Goal: Information Seeking & Learning: Find specific fact

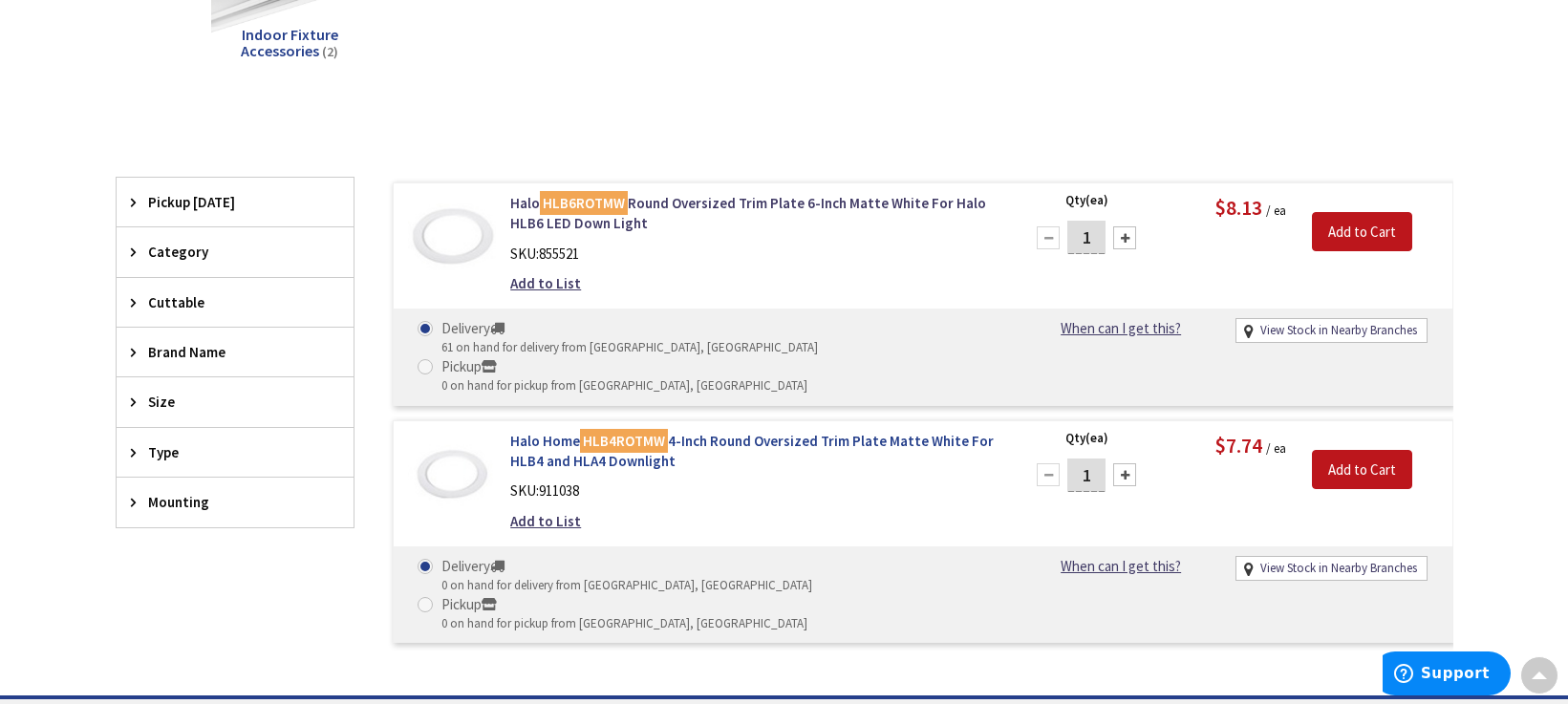
click at [727, 431] on link "Halo Home HLB4ROTMW 4-Inch Round Oversized Trim Plate Matte White For HLB4 and …" at bounding box center [753, 451] width 486 height 42
drag, startPoint x: 508, startPoint y: 201, endPoint x: 711, endPoint y: 223, distance: 204.2
click at [711, 223] on div "Halo HLB6ROTMW Round Oversized Trim Plate 6-Inch Matte White For Halo HLB6 LED …" at bounding box center [753, 248] width 515 height 111
copy link "Halo HLB6ROTMW Round Oversized Trim Plate 6-Inch Matte White For Halo HLB6 LED …"
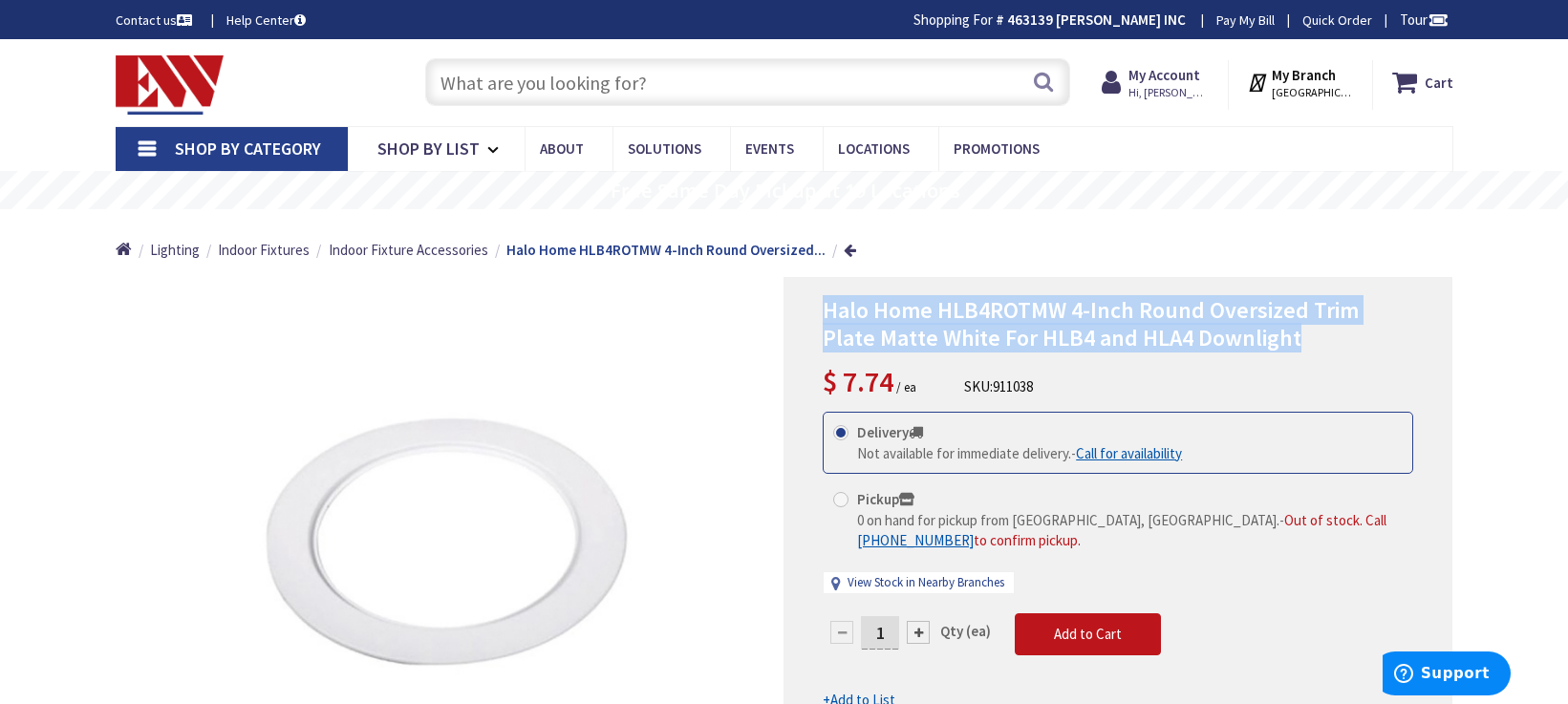
drag, startPoint x: 1295, startPoint y: 338, endPoint x: 826, endPoint y: 318, distance: 469.4
click at [826, 318] on h1 "Halo Home HLB4ROTMW 4-Inch Round Oversized Trim Plate Matte White For HLB4 and …" at bounding box center [1117, 324] width 590 height 55
copy span "Halo Home HLB4ROTMW 4-Inch Round Oversized Trim Plate Matte White For HLB4 and …"
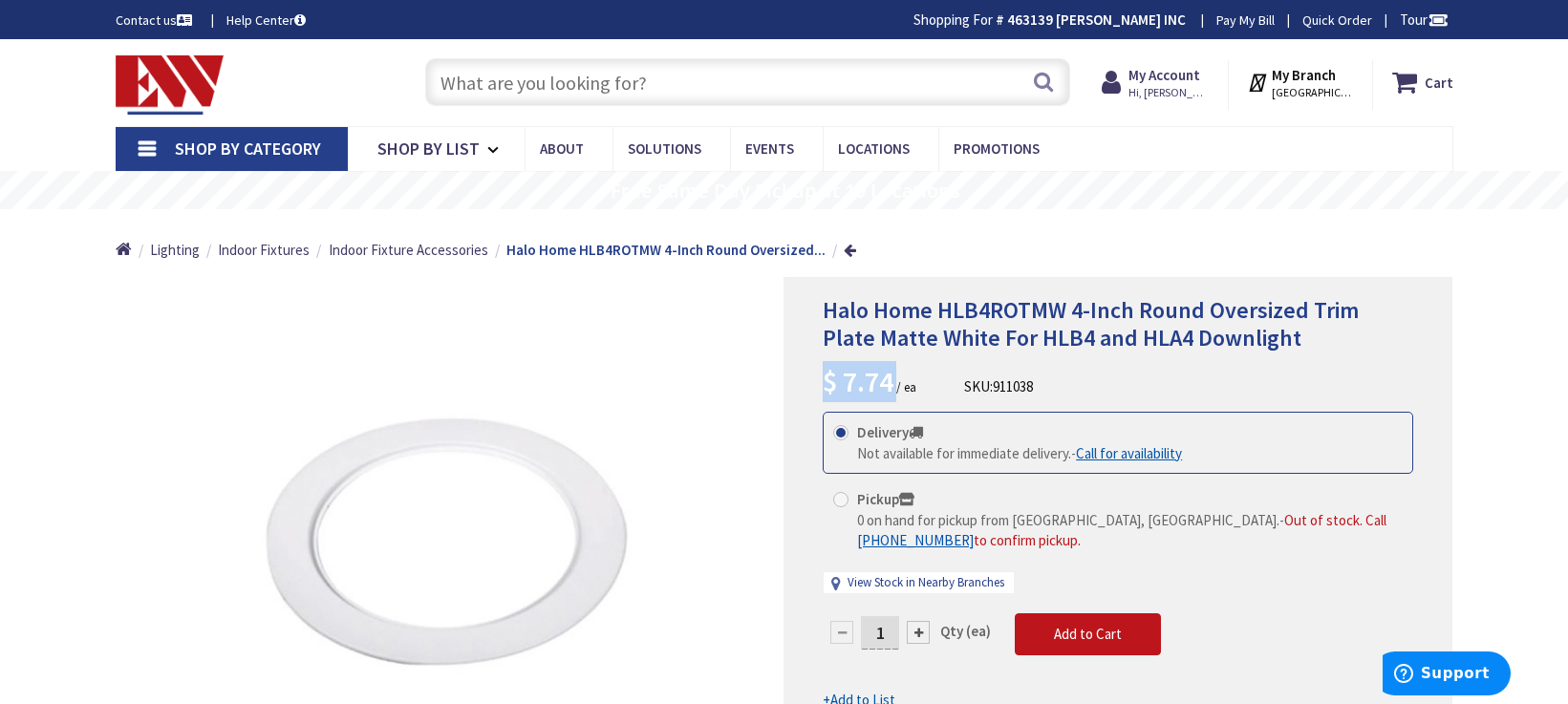
drag, startPoint x: 900, startPoint y: 379, endPoint x: 822, endPoint y: 391, distance: 78.9
click at [822, 391] on span "$ 7.74 / ea" at bounding box center [869, 386] width 94 height 18
copy span "$ 7.74"
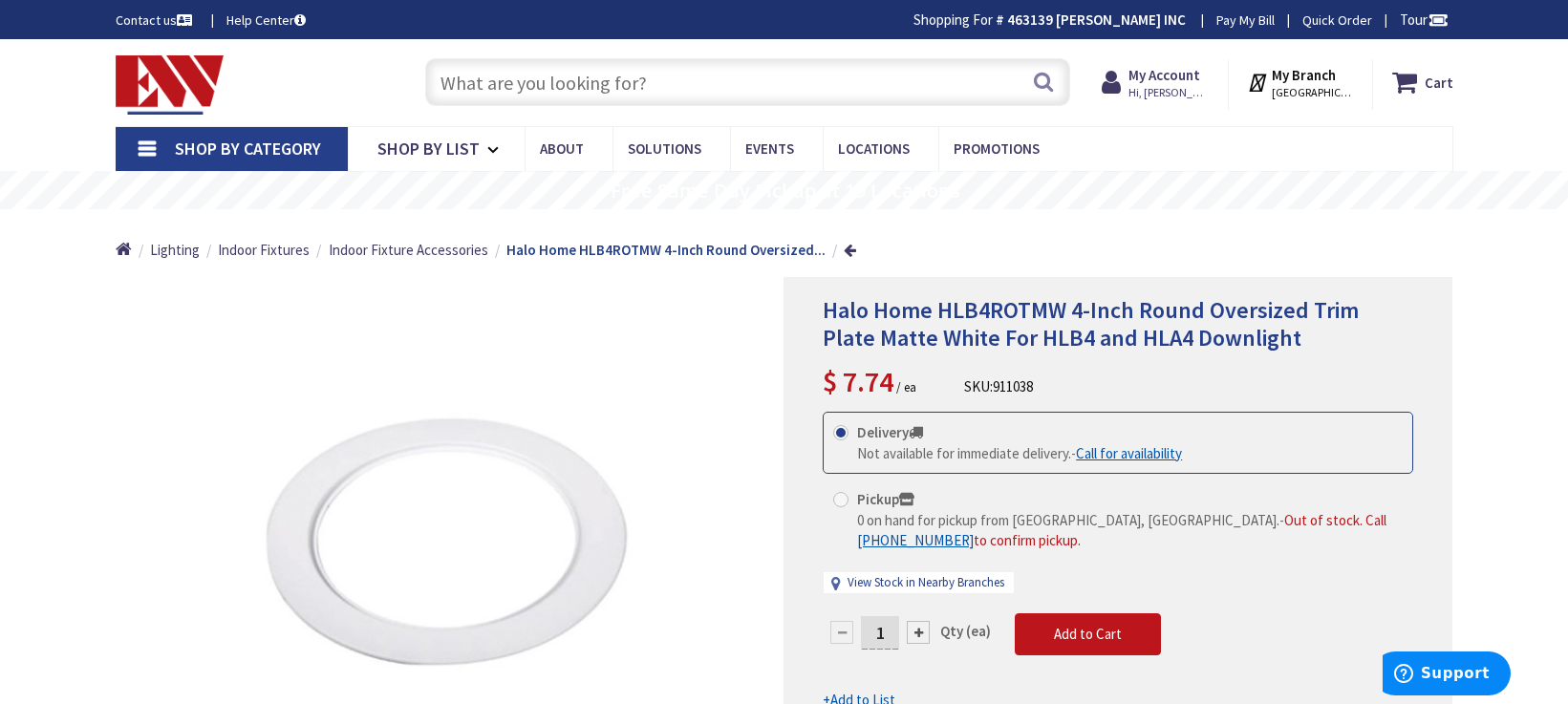
drag, startPoint x: 1502, startPoint y: 380, endPoint x: 1537, endPoint y: 414, distance: 48.8
